Goal: Obtain resource: Download file/media

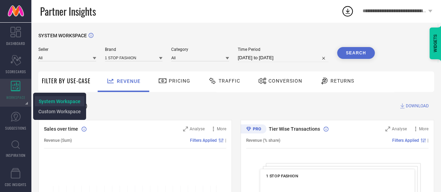
click at [43, 99] on span "System Workspace" at bounding box center [60, 102] width 42 height 6
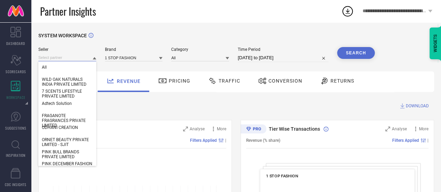
click at [64, 58] on input at bounding box center [67, 57] width 58 height 7
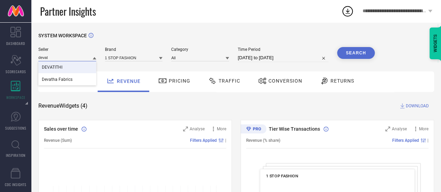
type input "devat"
click at [58, 68] on span "DEVATITHI" at bounding box center [52, 67] width 21 height 5
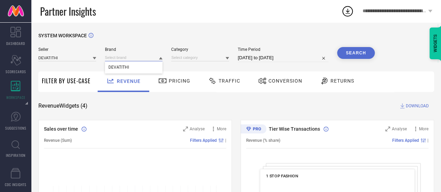
click at [129, 60] on input at bounding box center [134, 57] width 58 height 7
click at [135, 58] on input at bounding box center [134, 57] width 58 height 7
click at [127, 57] on input at bounding box center [134, 57] width 58 height 7
click at [139, 63] on div "DEVATITHI" at bounding box center [134, 67] width 58 height 12
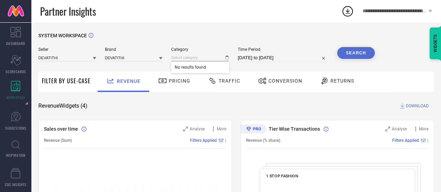
click at [181, 60] on input at bounding box center [200, 57] width 58 height 7
click at [196, 61] on input at bounding box center [200, 57] width 58 height 7
click at [199, 64] on div "All" at bounding box center [200, 67] width 58 height 12
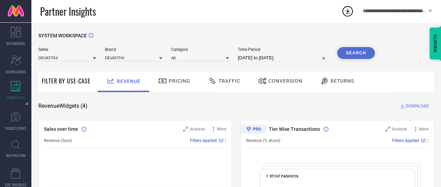
select select "7"
select select "2025"
select select "8"
select select "2025"
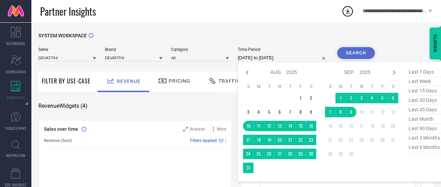
click at [259, 56] on input "[DATE] to [DATE]" at bounding box center [283, 58] width 91 height 8
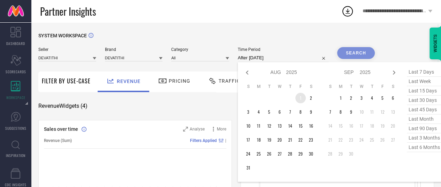
click at [300, 97] on td "1" at bounding box center [300, 98] width 10 height 10
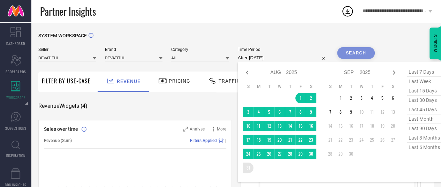
type input "[DATE] to [DATE]"
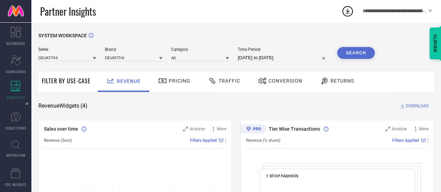
drag, startPoint x: 248, startPoint y: 169, endPoint x: 340, endPoint y: 48, distance: 151.9
click at [342, 49] on button "Search" at bounding box center [356, 53] width 38 height 12
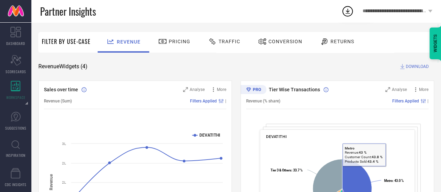
scroll to position [37, 0]
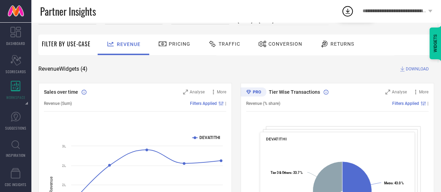
click at [418, 71] on span "DOWNLOAD" at bounding box center [417, 69] width 23 height 7
